Goal: Complete application form

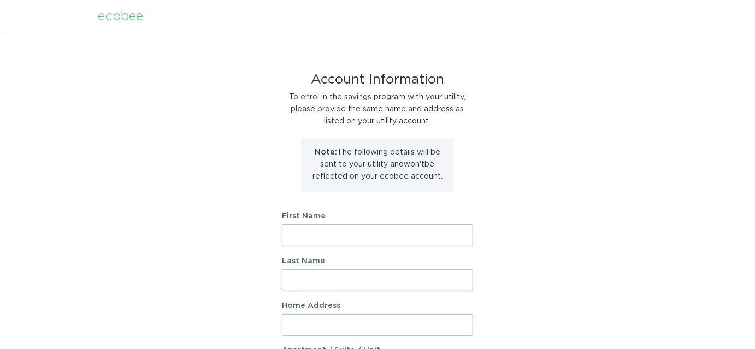
click at [313, 234] on input "First Name" at bounding box center [377, 235] width 191 height 22
type input "[PERSON_NAME]"
type input "[STREET_ADDRESS][US_STATE]"
type input "D"
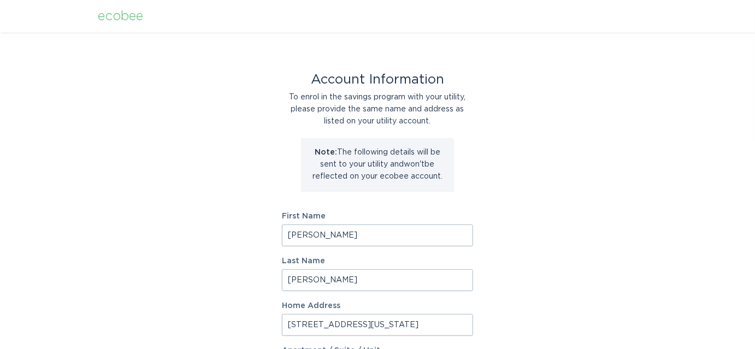
select select "US"
type input "[GEOGRAPHIC_DATA]"
type input "02673"
select select "MA"
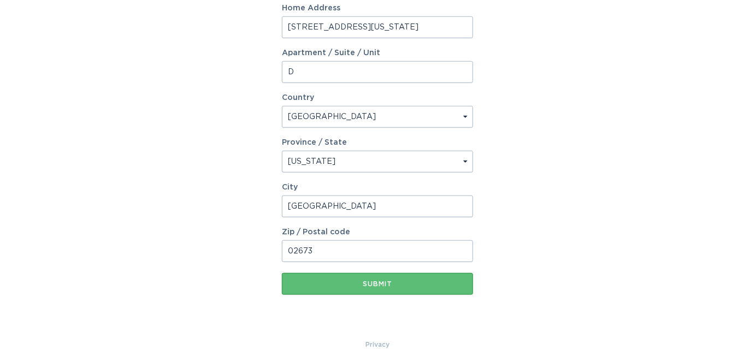
scroll to position [315, 0]
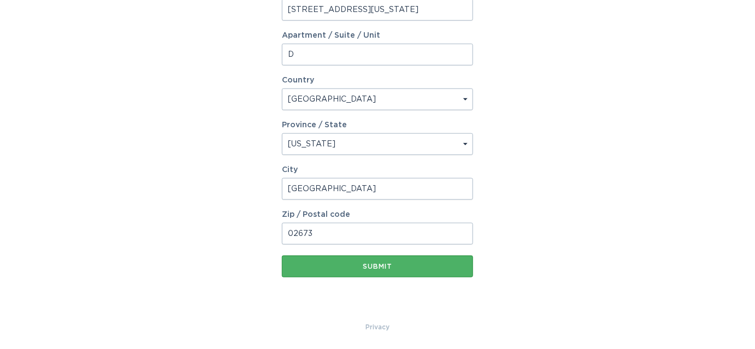
click at [384, 263] on div "Submit" at bounding box center [377, 266] width 180 height 7
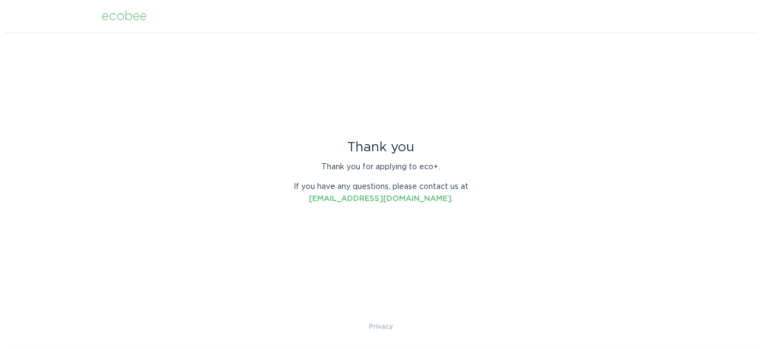
scroll to position [0, 0]
